Goal: Book appointment/travel/reservation

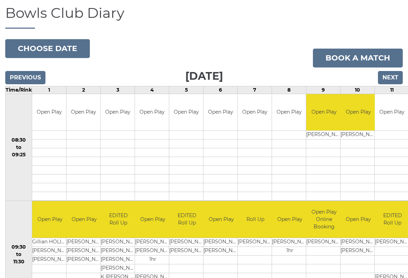
scroll to position [53, 0]
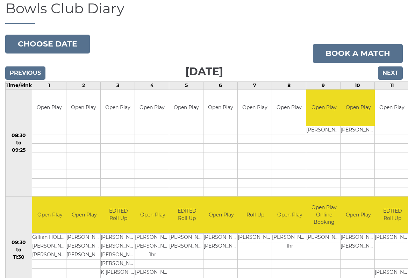
click at [394, 71] on input "Next" at bounding box center [390, 72] width 25 height 13
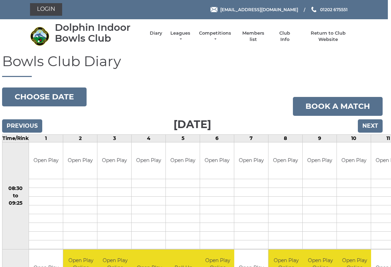
scroll to position [0, 3]
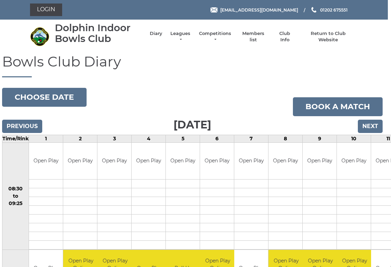
click at [21, 127] on input "Previous" at bounding box center [22, 125] width 40 height 13
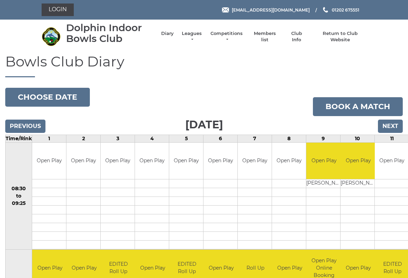
click at [23, 128] on input "Previous" at bounding box center [25, 125] width 40 height 13
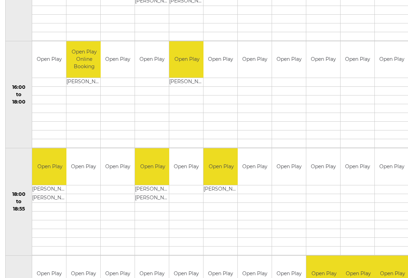
scroll to position [537, 0]
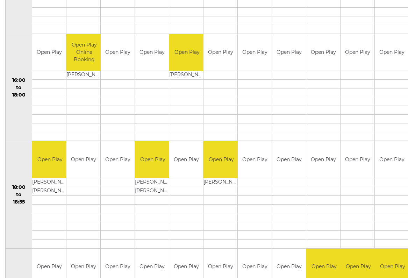
click at [15, 148] on td "18:00 to 18:55" at bounding box center [19, 194] width 27 height 107
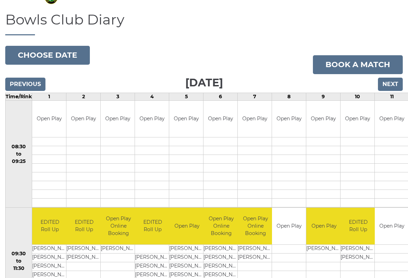
scroll to position [0, 0]
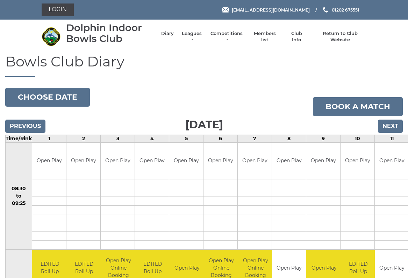
click at [394, 125] on input "Next" at bounding box center [390, 125] width 25 height 13
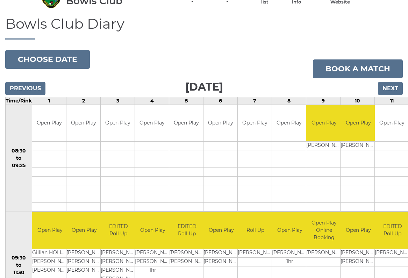
scroll to position [63, 0]
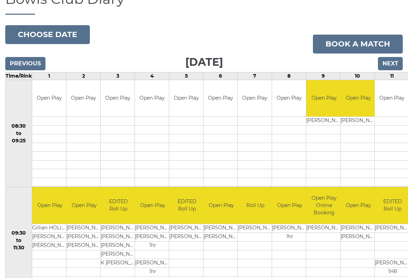
click at [377, 168] on td at bounding box center [392, 164] width 34 height 9
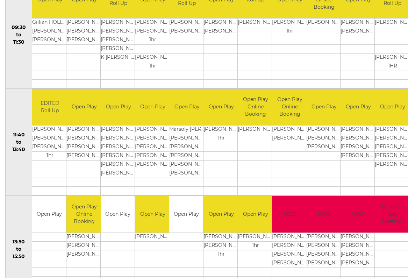
scroll to position [284, 0]
